Goal: Task Accomplishment & Management: Use online tool/utility

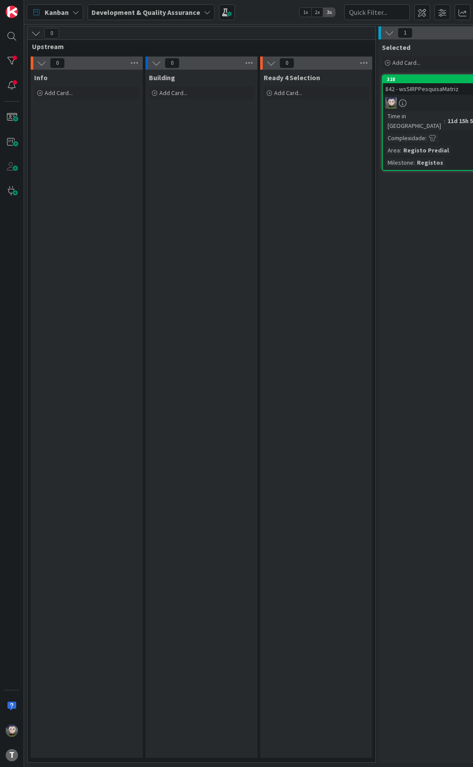
scroll to position [0, 172]
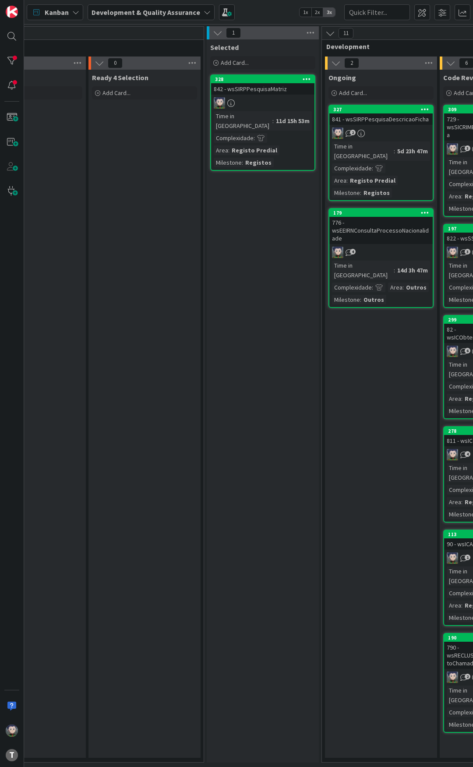
click at [259, 10] on div "Kanban Development & Quality Assurance 1x 2x 3x" at bounding box center [248, 12] width 449 height 24
click at [275, 11] on div "Kanban Development & Quality Assurance 1x 2x 3x" at bounding box center [248, 12] width 449 height 24
click at [257, 15] on div "Kanban Development & Quality Assurance 1x 2x 3x" at bounding box center [248, 12] width 449 height 24
click at [278, 14] on div "Kanban Development & Quality Assurance 1x 2x 3x" at bounding box center [248, 12] width 449 height 24
click at [278, 12] on div "Kanban Development & Quality Assurance 1x 2x 3x" at bounding box center [248, 12] width 449 height 24
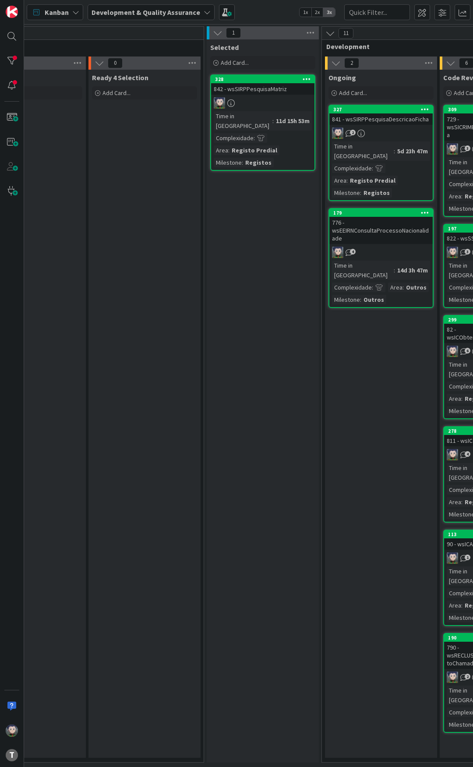
click at [378, 218] on div "776 - wsEEIRNConsultaProcessoNacionalidade" at bounding box center [380, 230] width 103 height 27
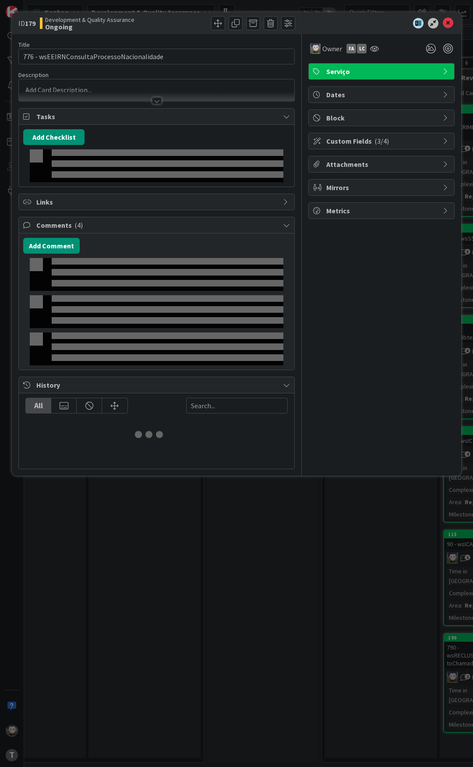
select select "java"
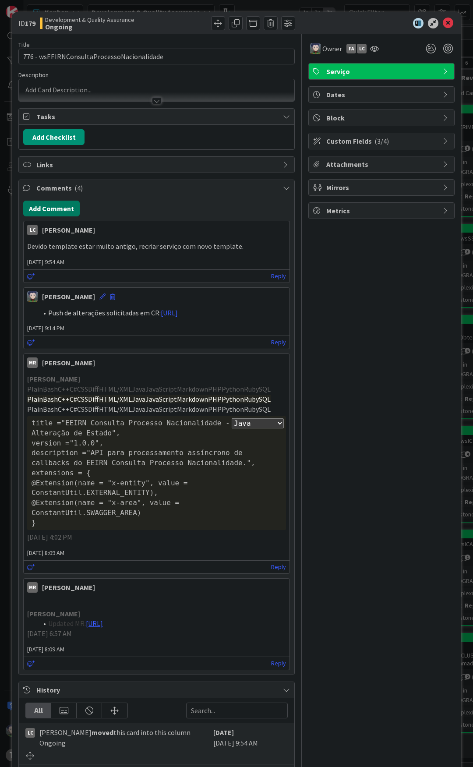
click at [59, 205] on button "Add Comment" at bounding box center [51, 209] width 56 height 16
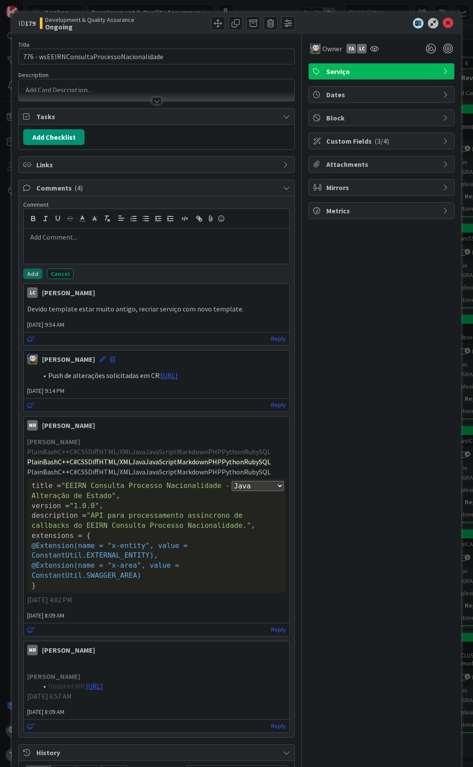
click at [111, 253] on div at bounding box center [157, 246] width 266 height 35
click at [180, 242] on li "MR with new template: [URL]" at bounding box center [162, 237] width 248 height 10
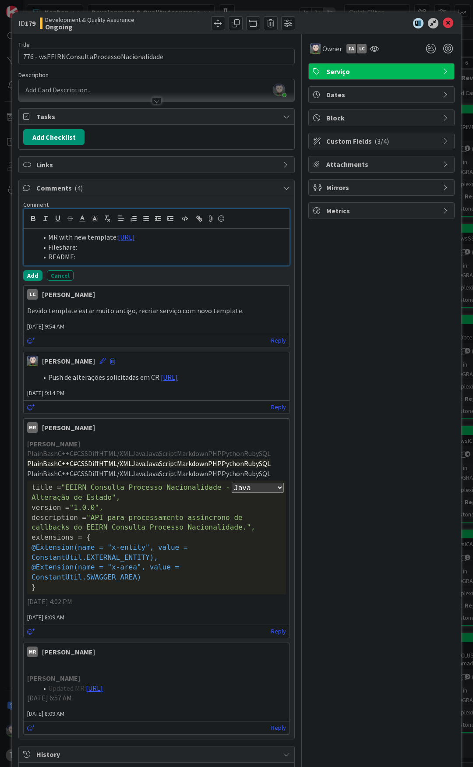
click at [113, 262] on li "README:" at bounding box center [162, 257] width 248 height 10
click at [95, 252] on li "Fileshare:" at bounding box center [162, 247] width 248 height 10
click at [76, 252] on li "Fileshare:[URL][DOMAIN_NAME]" at bounding box center [162, 247] width 248 height 10
click at [36, 281] on button "Add" at bounding box center [32, 275] width 19 height 11
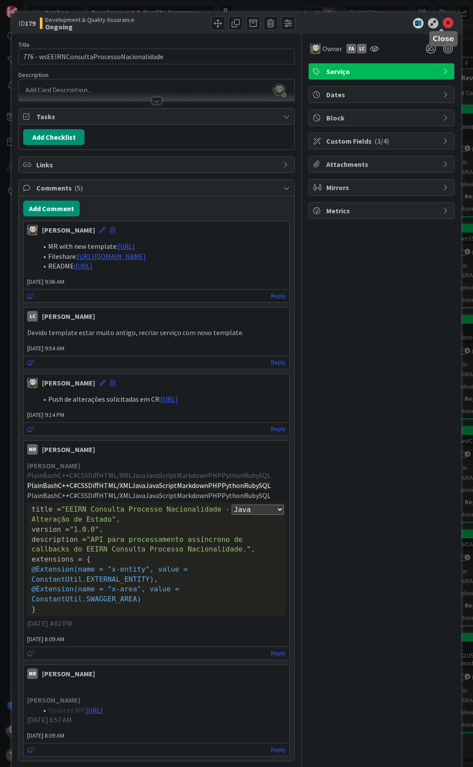
click at [443, 21] on icon at bounding box center [448, 23] width 11 height 11
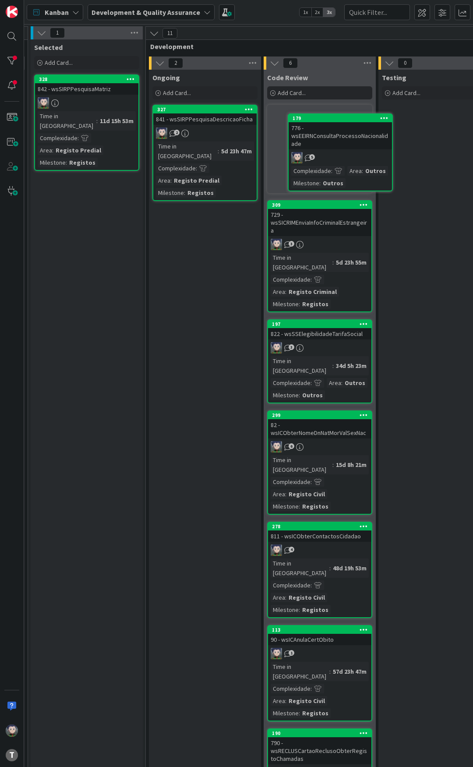
scroll to position [0, 363]
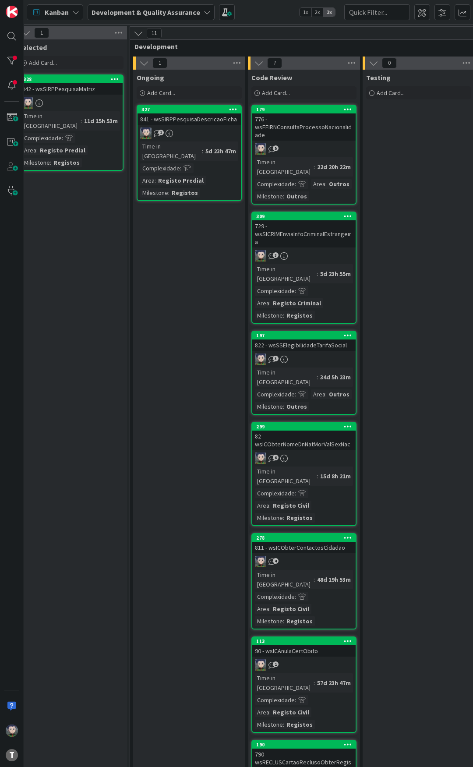
click at [299, 123] on div "776 - wsEEIRNConsultaProcessoNacionalidade" at bounding box center [303, 126] width 103 height 27
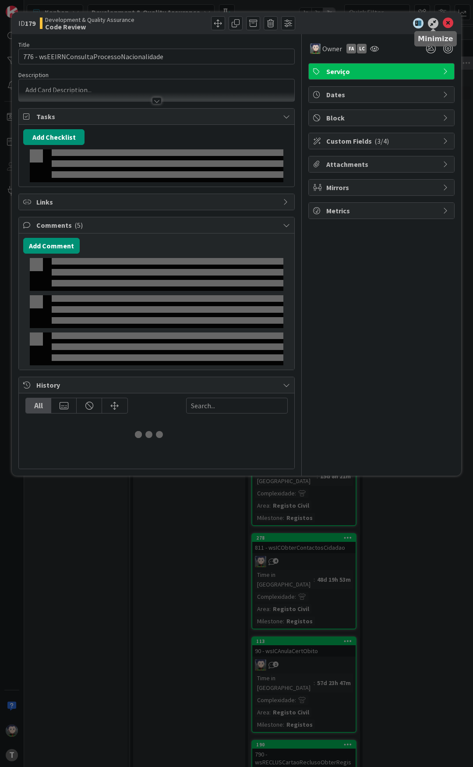
select select "java"
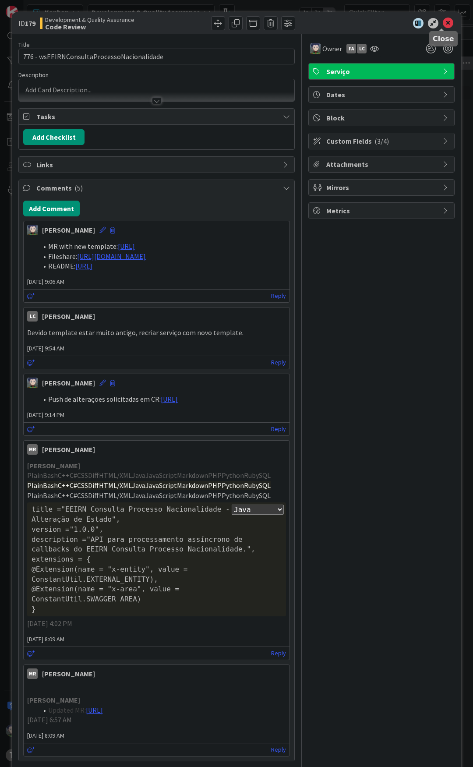
click at [449, 23] on div "ID 179 Development & Quality Assurance Code Review" at bounding box center [236, 23] width 449 height 22
click at [445, 21] on icon at bounding box center [448, 23] width 11 height 11
